Goal: Information Seeking & Learning: Learn about a topic

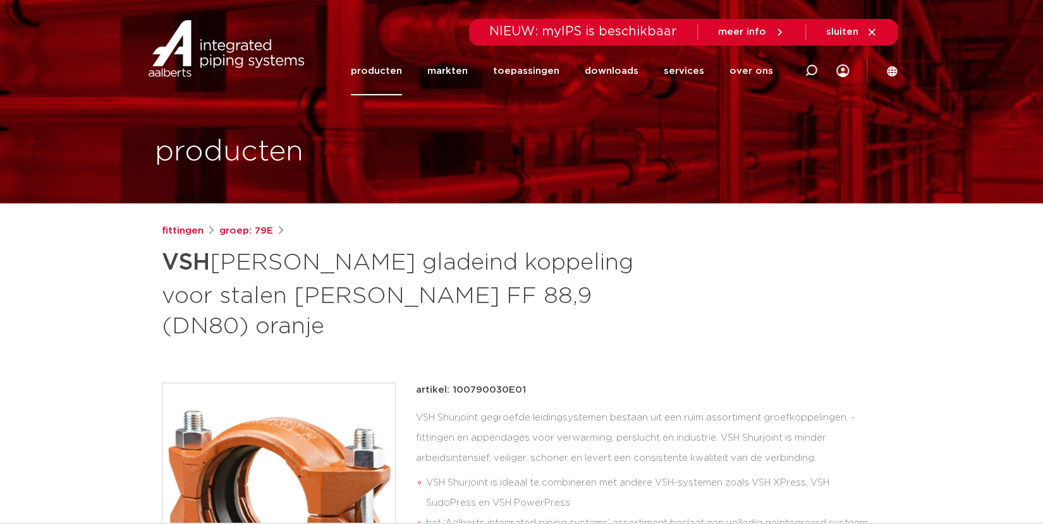
click at [381, 73] on link "producten" at bounding box center [376, 71] width 51 height 49
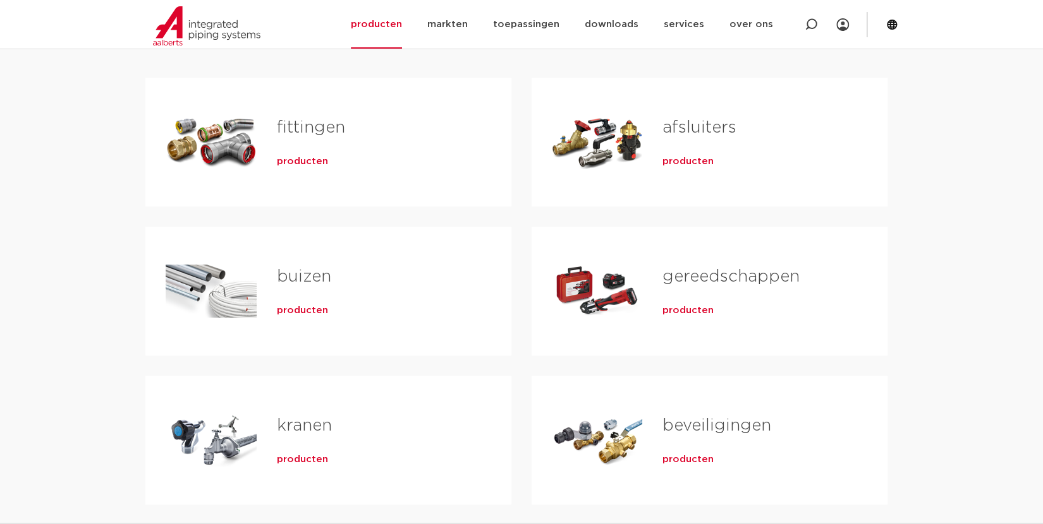
scroll to position [219, 0]
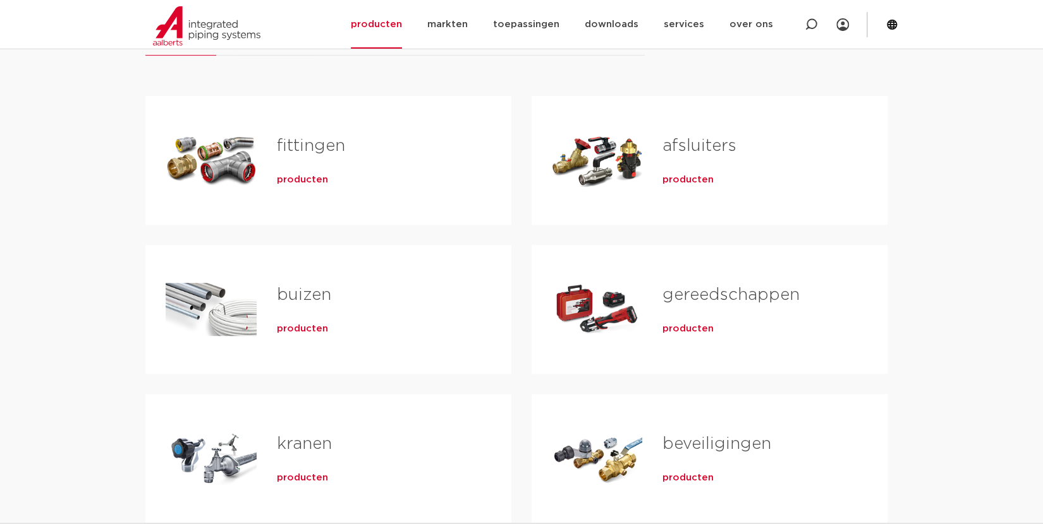
click at [311, 142] on link "fittingen" at bounding box center [311, 146] width 68 height 16
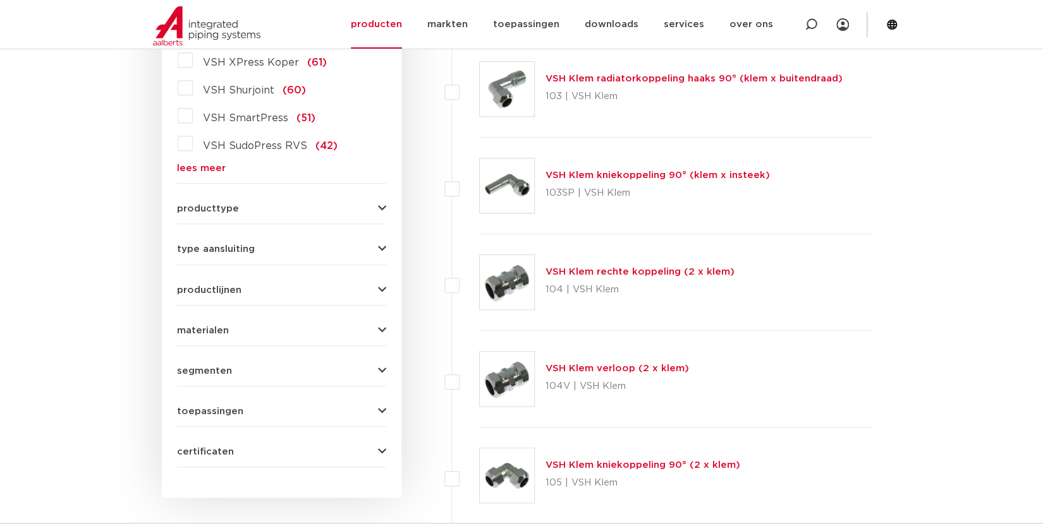
scroll to position [439, 0]
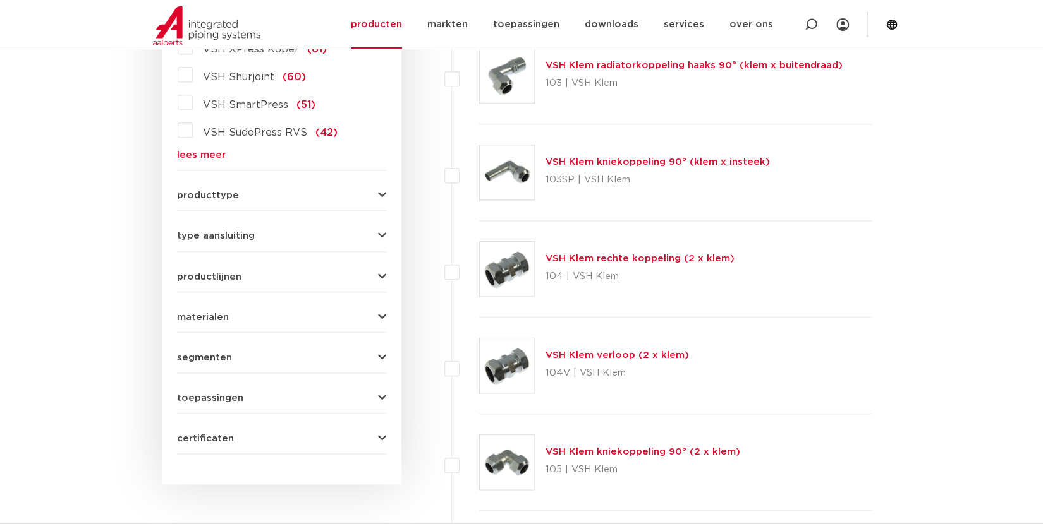
click at [218, 237] on span "type aansluiting" at bounding box center [216, 235] width 78 height 9
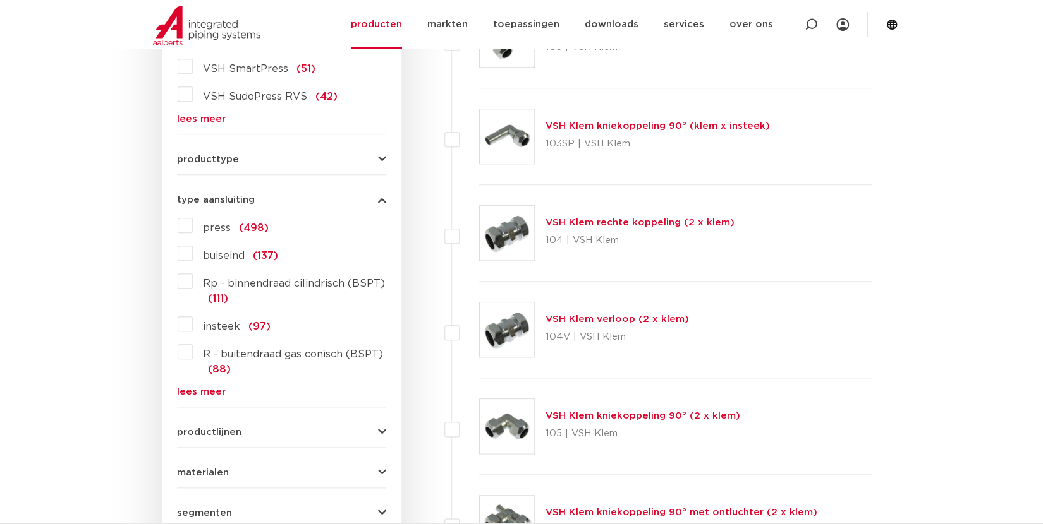
scroll to position [494, 0]
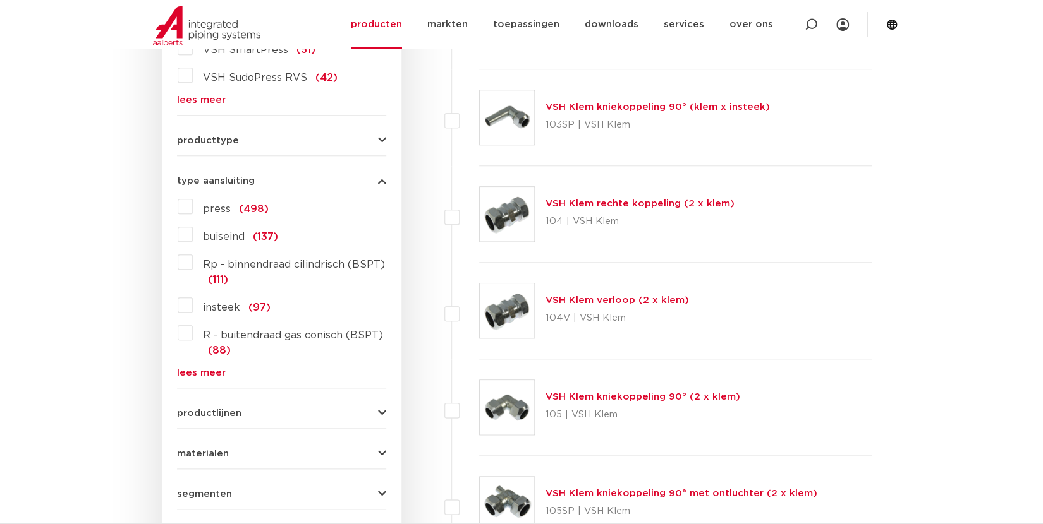
click at [190, 361] on div "press (498) buiseind (137) Rp - binnendraad cilindrisch (BSPT) (111) insteek (9…" at bounding box center [281, 287] width 209 height 181
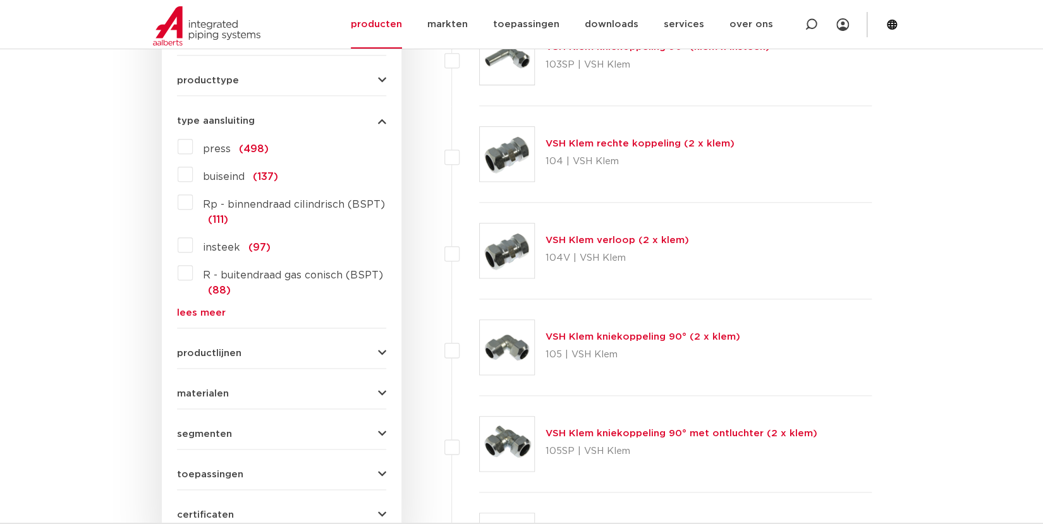
scroll to position [604, 0]
